Goal: Task Accomplishment & Management: Use online tool/utility

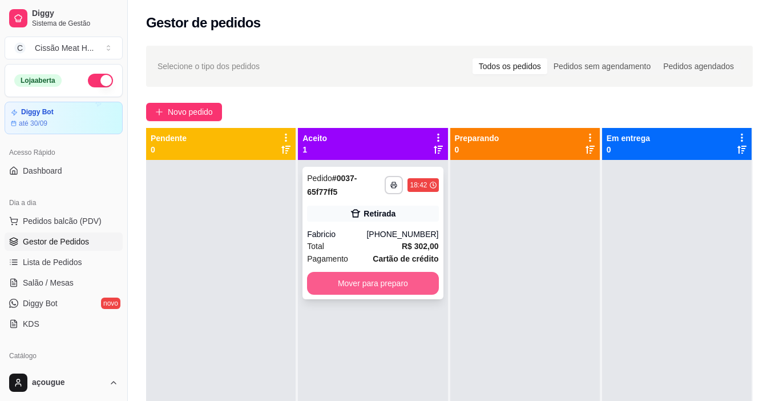
click at [376, 288] on button "Mover para preparo" at bounding box center [372, 283] width 131 height 23
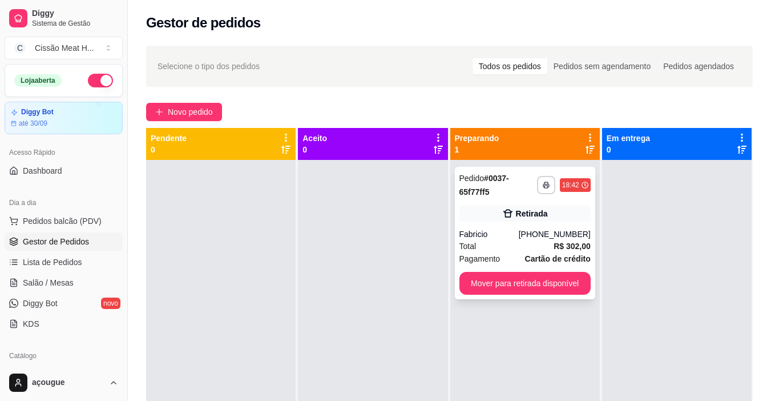
click at [533, 236] on div "[PHONE_NUMBER]" at bounding box center [555, 233] width 72 height 11
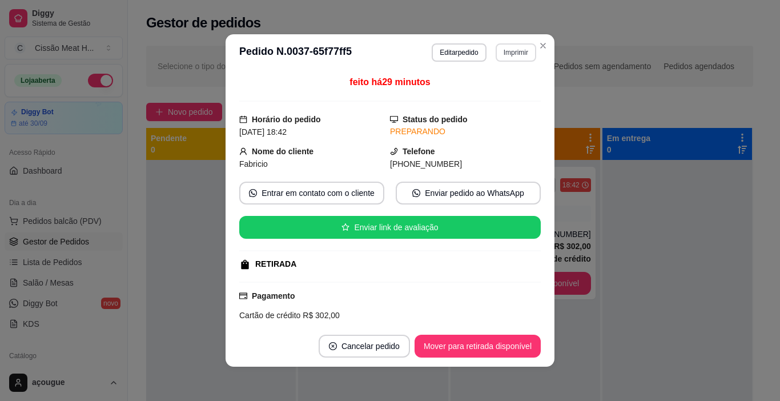
click at [506, 54] on button "Imprimir" at bounding box center [516, 52] width 41 height 18
click at [470, 98] on button "IMPRESSORA" at bounding box center [491, 92] width 83 height 18
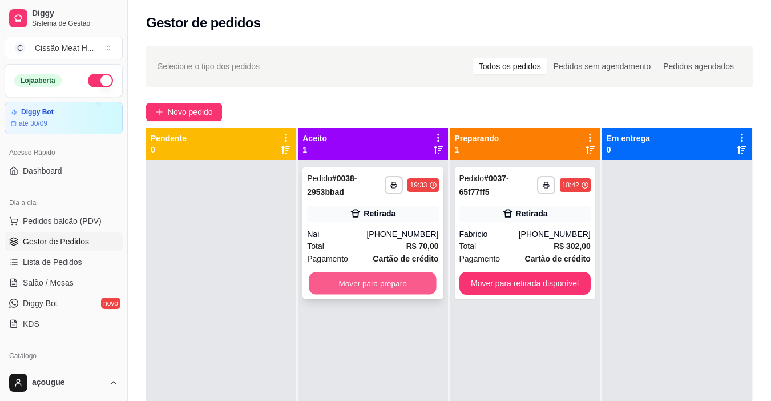
click at [348, 289] on button "Mover para preparo" at bounding box center [373, 283] width 127 height 22
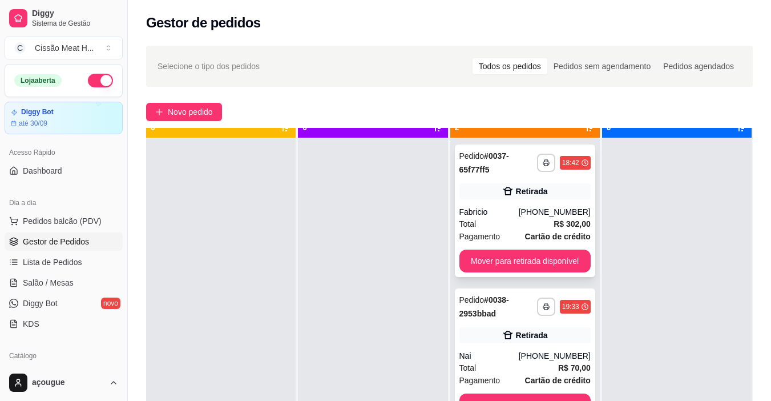
scroll to position [32, 0]
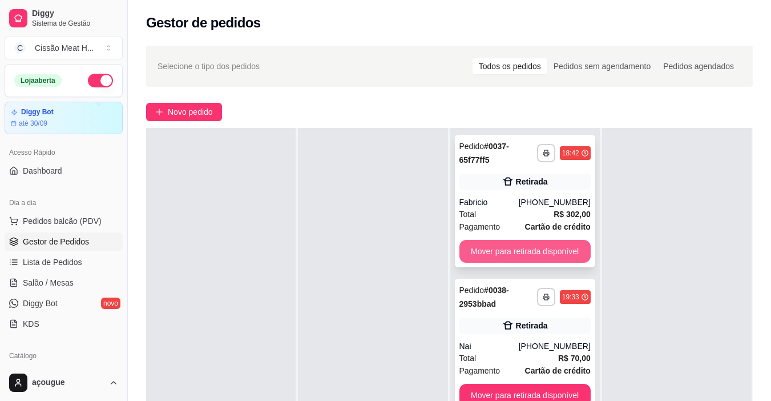
click at [533, 256] on button "Mover para retirada disponível" at bounding box center [525, 251] width 131 height 23
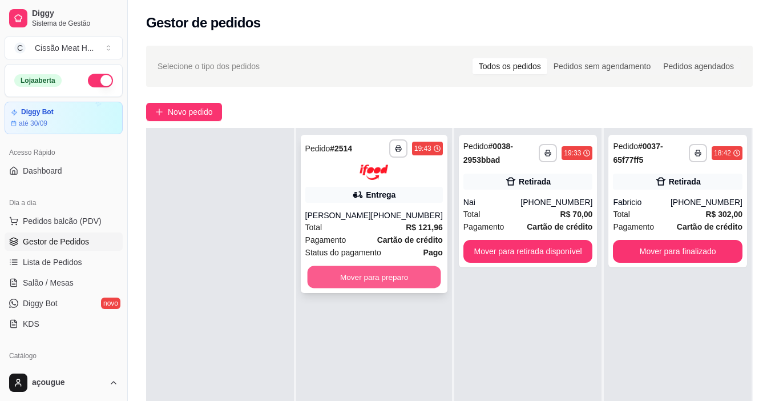
click at [385, 282] on button "Mover para preparo" at bounding box center [374, 277] width 134 height 22
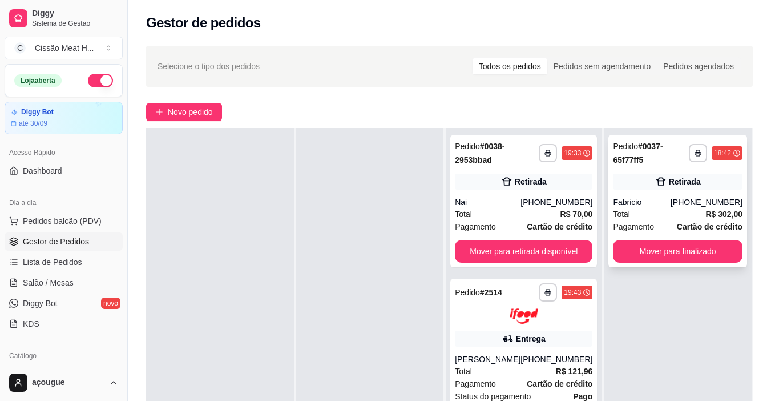
click at [714, 257] on button "Mover para finalizado" at bounding box center [678, 251] width 130 height 23
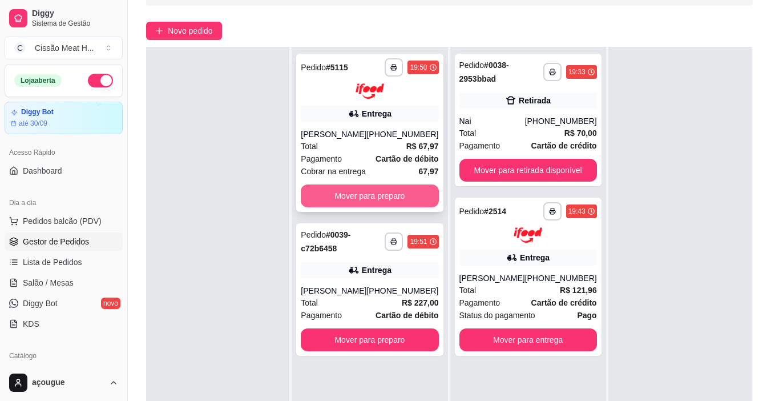
scroll to position [174, 0]
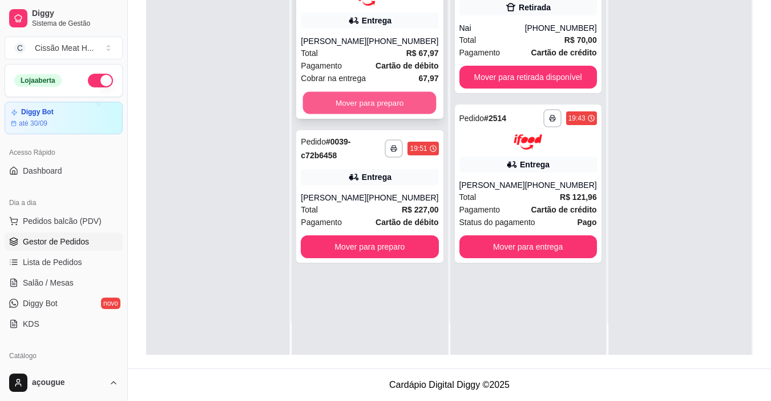
click at [348, 106] on button "Mover para preparo" at bounding box center [370, 102] width 134 height 22
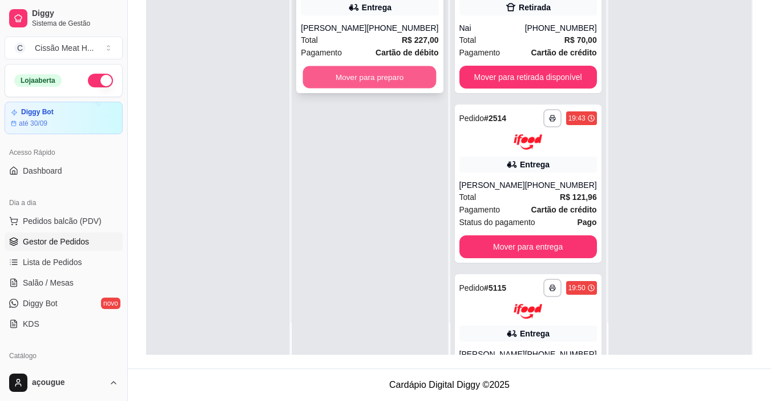
click at [347, 73] on button "Mover para preparo" at bounding box center [370, 77] width 134 height 22
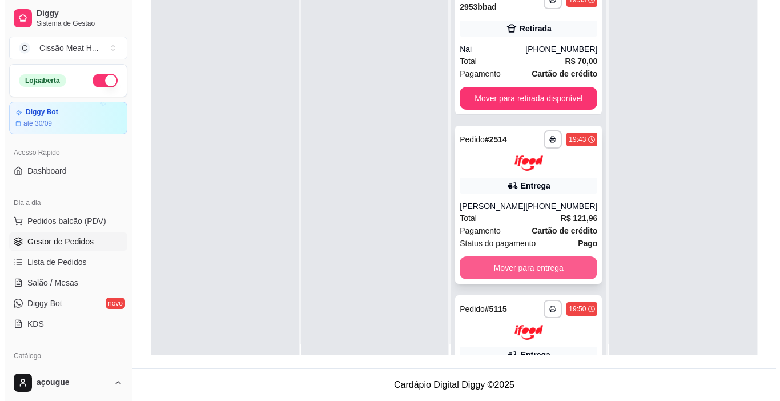
scroll to position [0, 0]
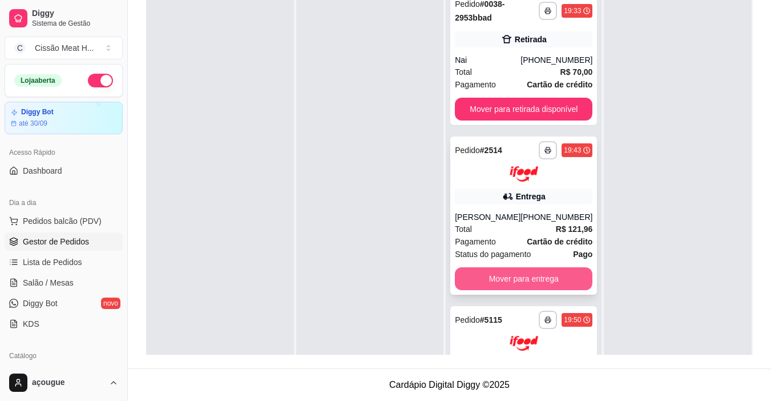
click at [512, 238] on div "Pagamento Cartão de crédito" at bounding box center [524, 241] width 138 height 13
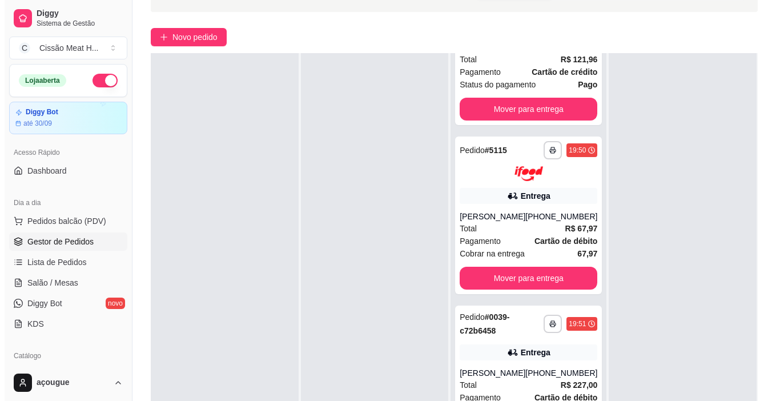
scroll to position [174, 0]
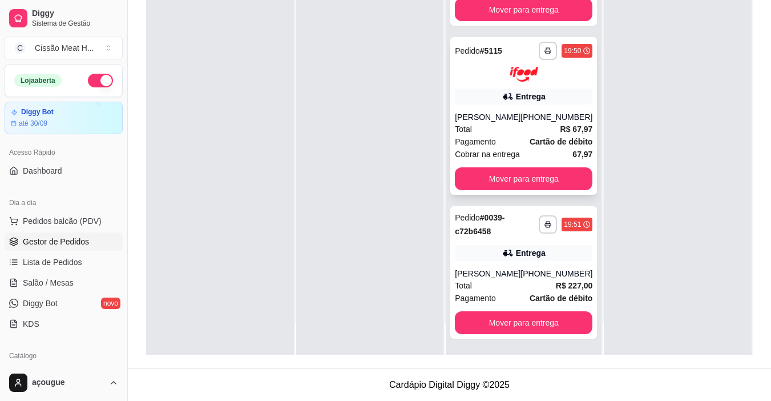
click at [530, 139] on strong "Cartão de débito" at bounding box center [561, 141] width 63 height 9
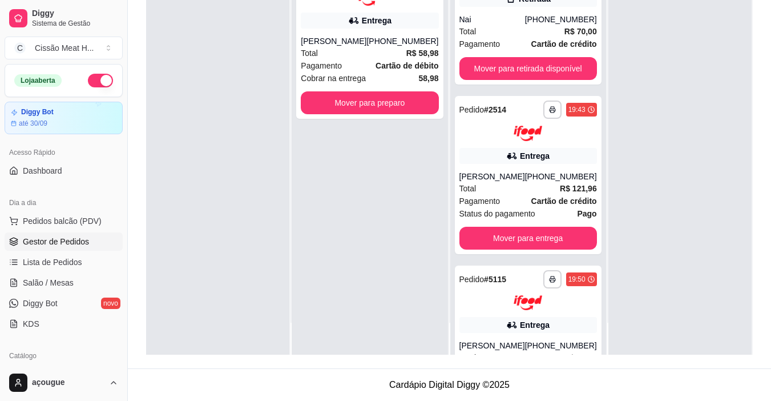
scroll to position [0, 0]
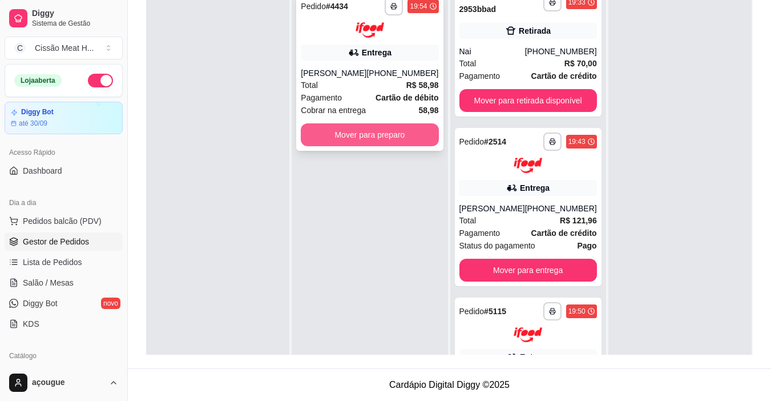
click at [383, 146] on button "Mover para preparo" at bounding box center [370, 134] width 138 height 23
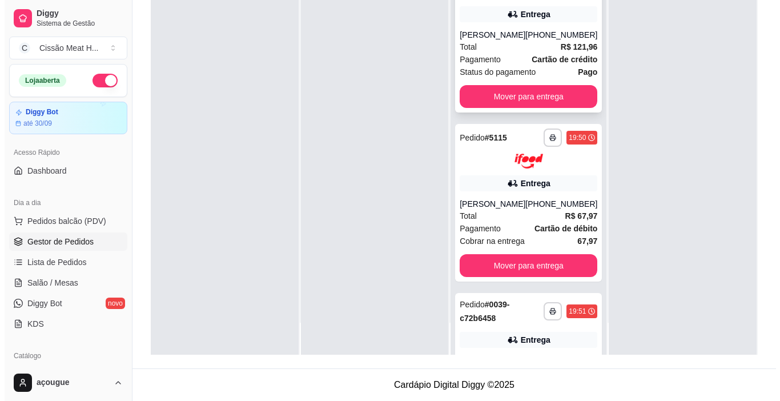
scroll to position [132, 0]
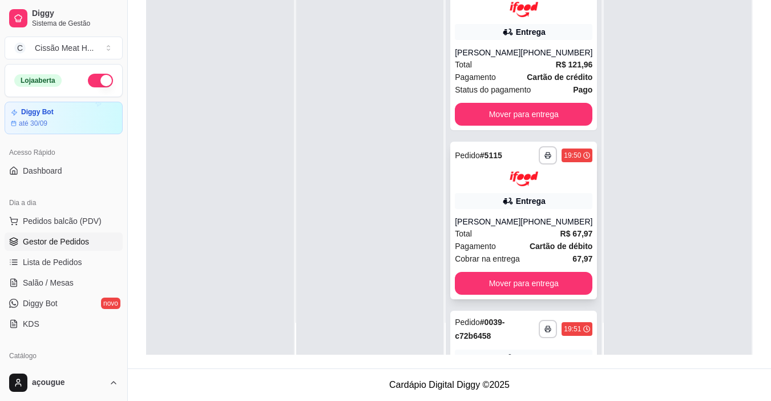
click at [530, 227] on div "[PHONE_NUMBER]" at bounding box center [557, 221] width 72 height 11
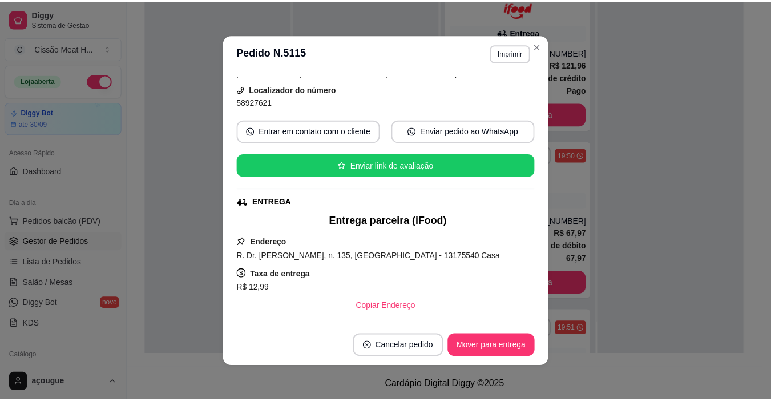
scroll to position [0, 0]
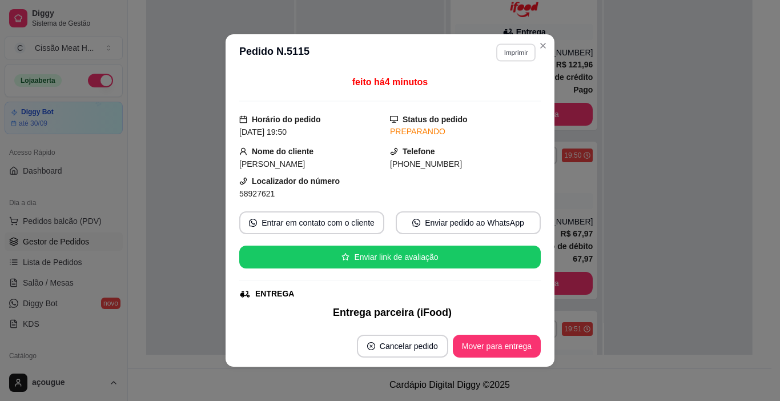
click at [505, 54] on button "Imprimir" at bounding box center [515, 52] width 39 height 18
click at [495, 96] on button "IMPRESSORA" at bounding box center [492, 92] width 80 height 18
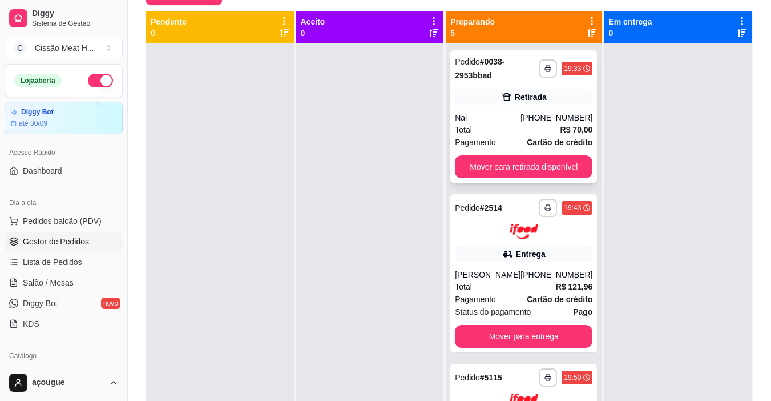
scroll to position [3, 0]
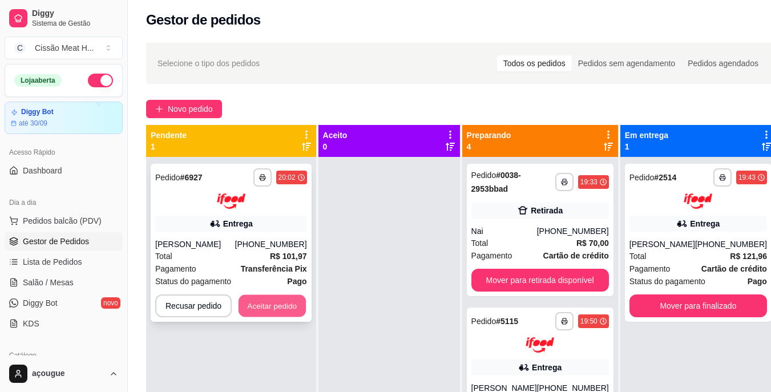
click at [247, 310] on button "Aceitar pedido" at bounding box center [272, 306] width 67 height 22
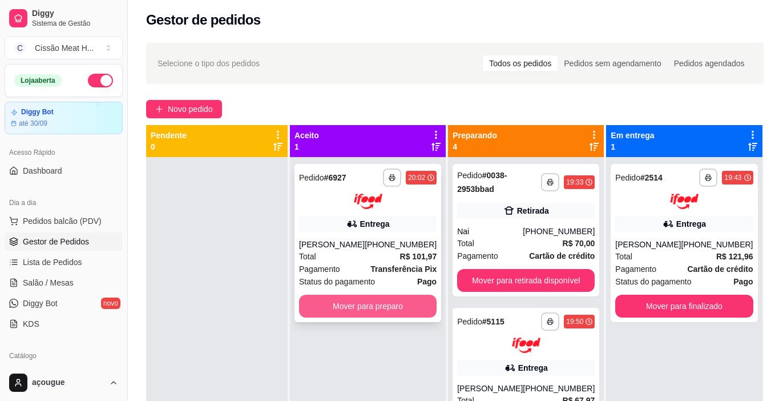
click at [373, 299] on button "Mover para preparo" at bounding box center [368, 306] width 138 height 23
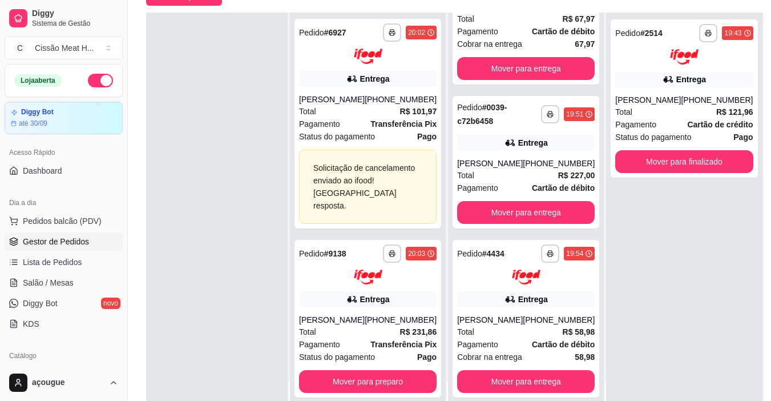
scroll to position [174, 0]
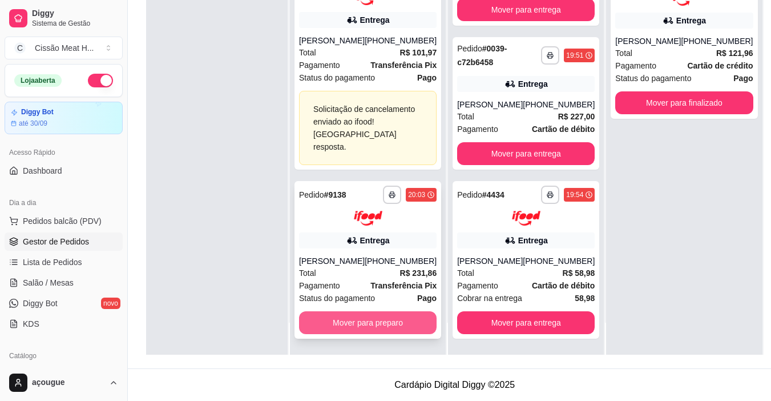
click at [345, 327] on button "Mover para preparo" at bounding box center [368, 322] width 138 height 23
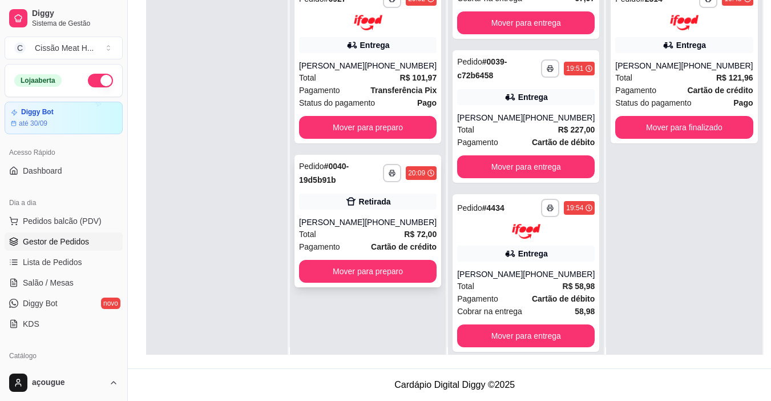
scroll to position [0, 0]
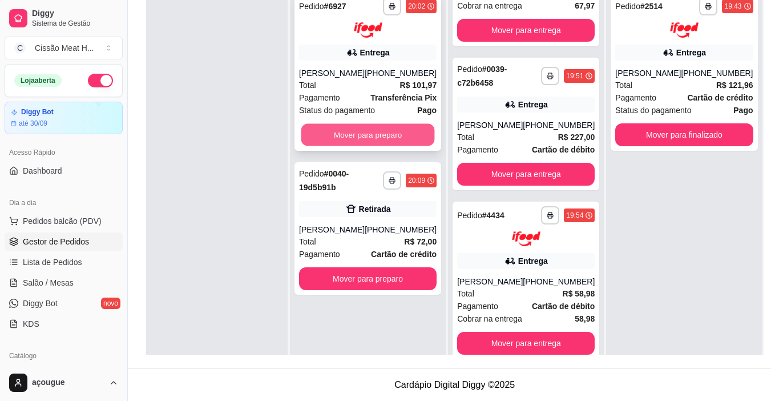
click at [375, 139] on button "Mover para preparo" at bounding box center [369, 134] width 134 height 22
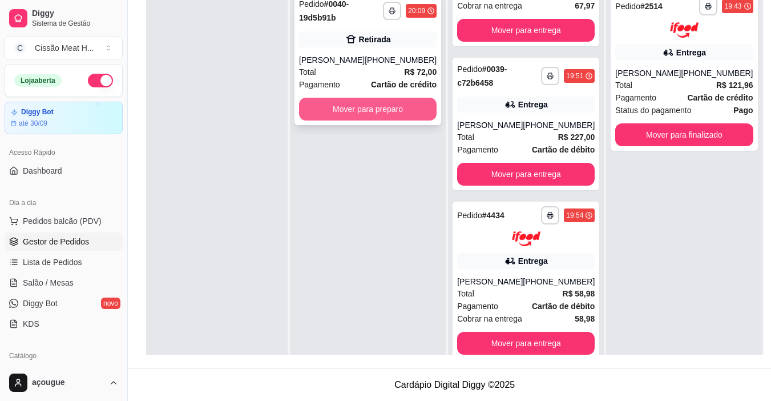
click at [361, 114] on button "Mover para preparo" at bounding box center [368, 109] width 138 height 23
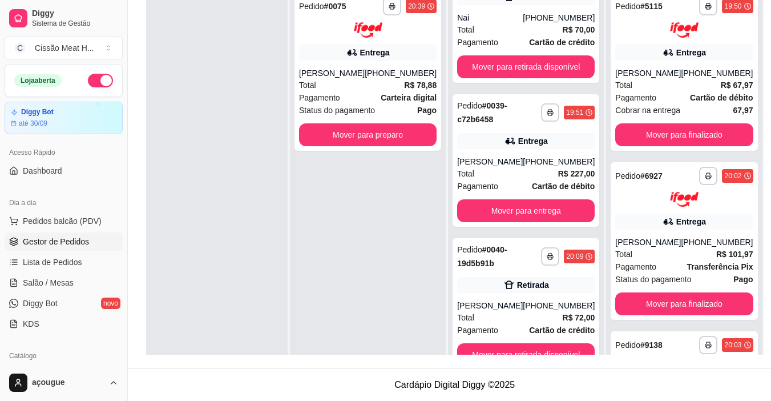
scroll to position [16, 0]
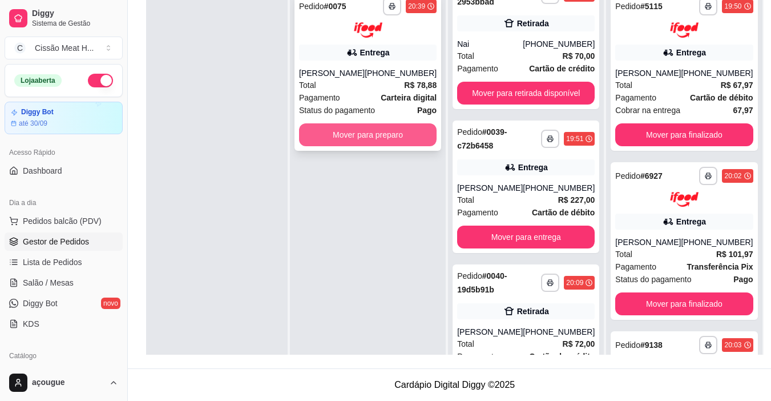
click at [353, 142] on button "Mover para preparo" at bounding box center [368, 134] width 138 height 23
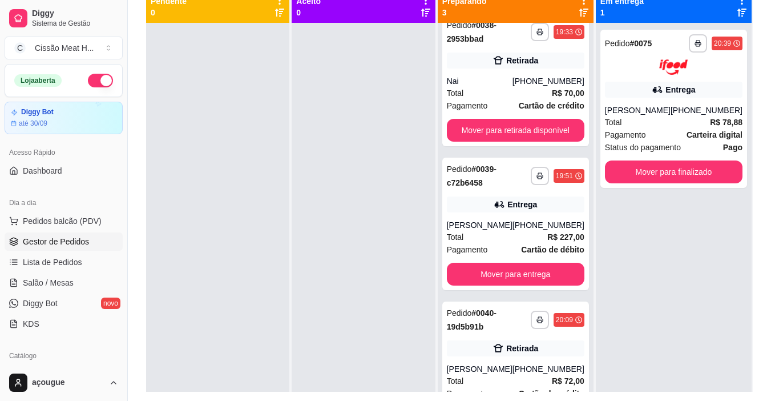
scroll to position [117, 0]
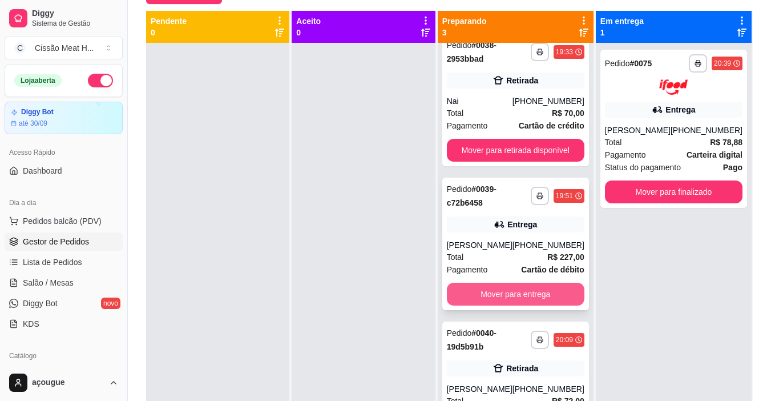
click at [504, 289] on button "Mover para entrega" at bounding box center [516, 294] width 138 height 23
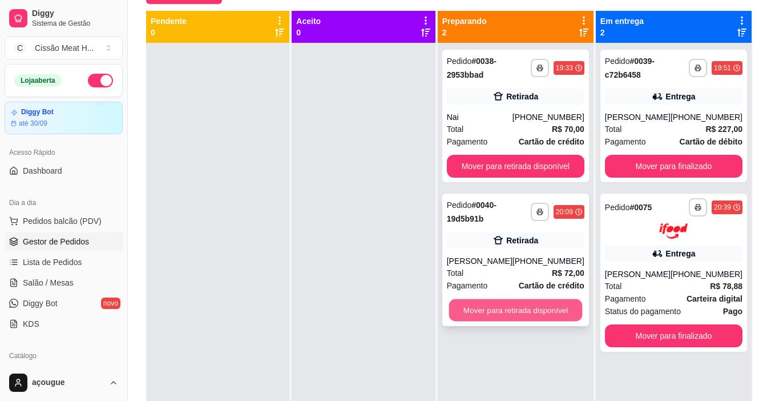
click at [557, 308] on button "Mover para retirada disponível" at bounding box center [516, 310] width 134 height 22
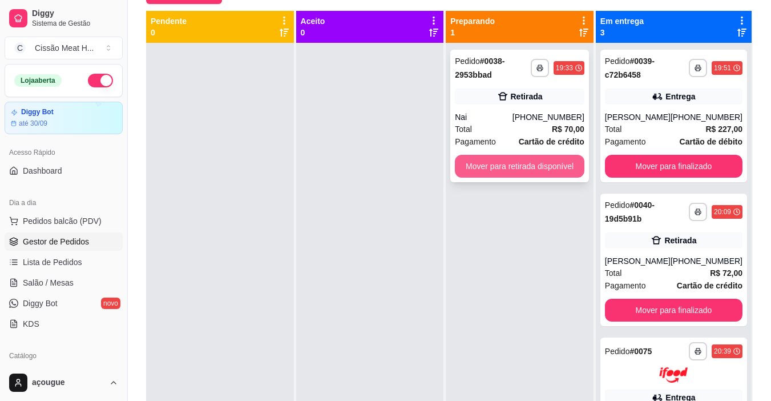
click at [513, 168] on button "Mover para retirada disponível" at bounding box center [520, 166] width 130 height 23
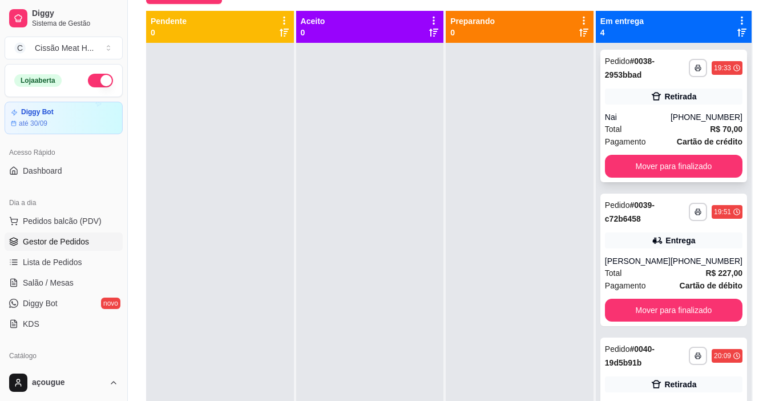
click at [652, 178] on div "**********" at bounding box center [674, 116] width 147 height 132
click at [634, 163] on button "Mover para finalizado" at bounding box center [674, 166] width 138 height 23
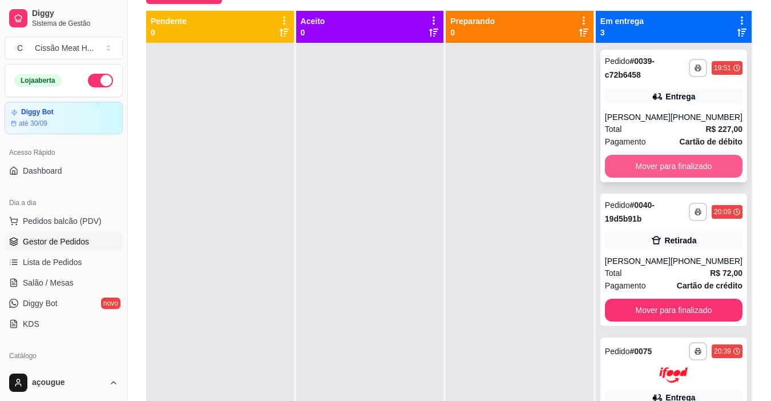
click at [634, 164] on button "Mover para finalizado" at bounding box center [674, 166] width 138 height 23
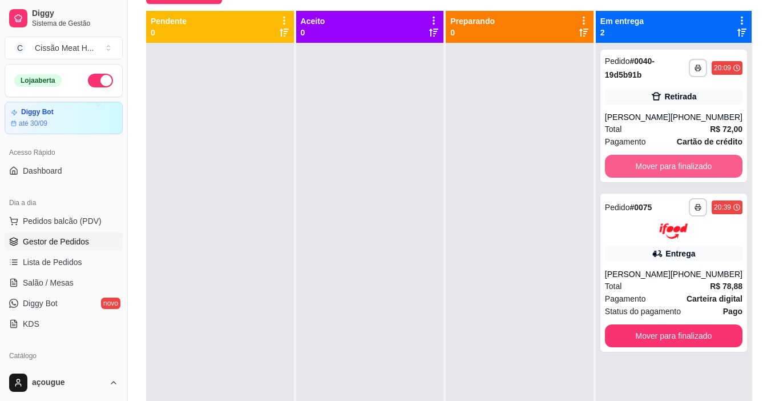
click at [634, 164] on button "Mover para finalizado" at bounding box center [674, 166] width 138 height 23
